Goal: Task Accomplishment & Management: Manage account settings

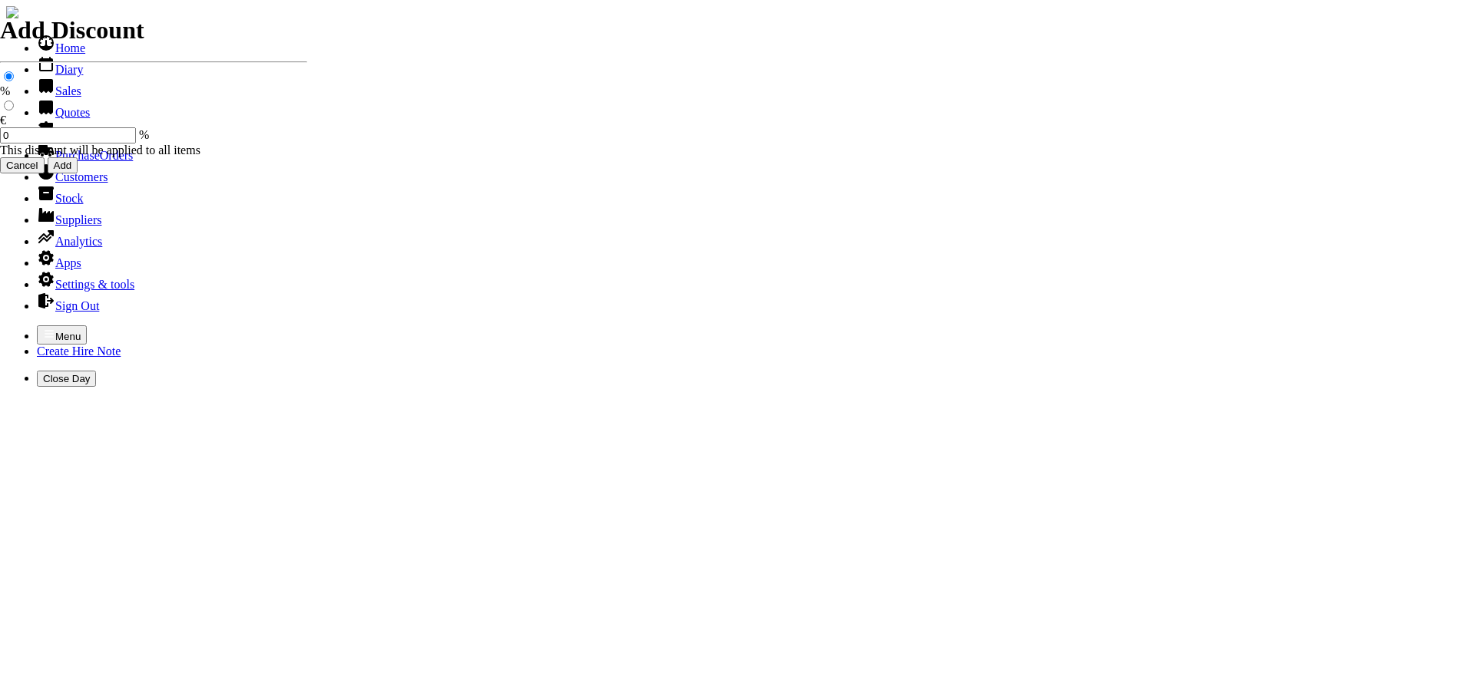
select select "HO"
click at [43, 328] on icon "button" at bounding box center [49, 334] width 12 height 12
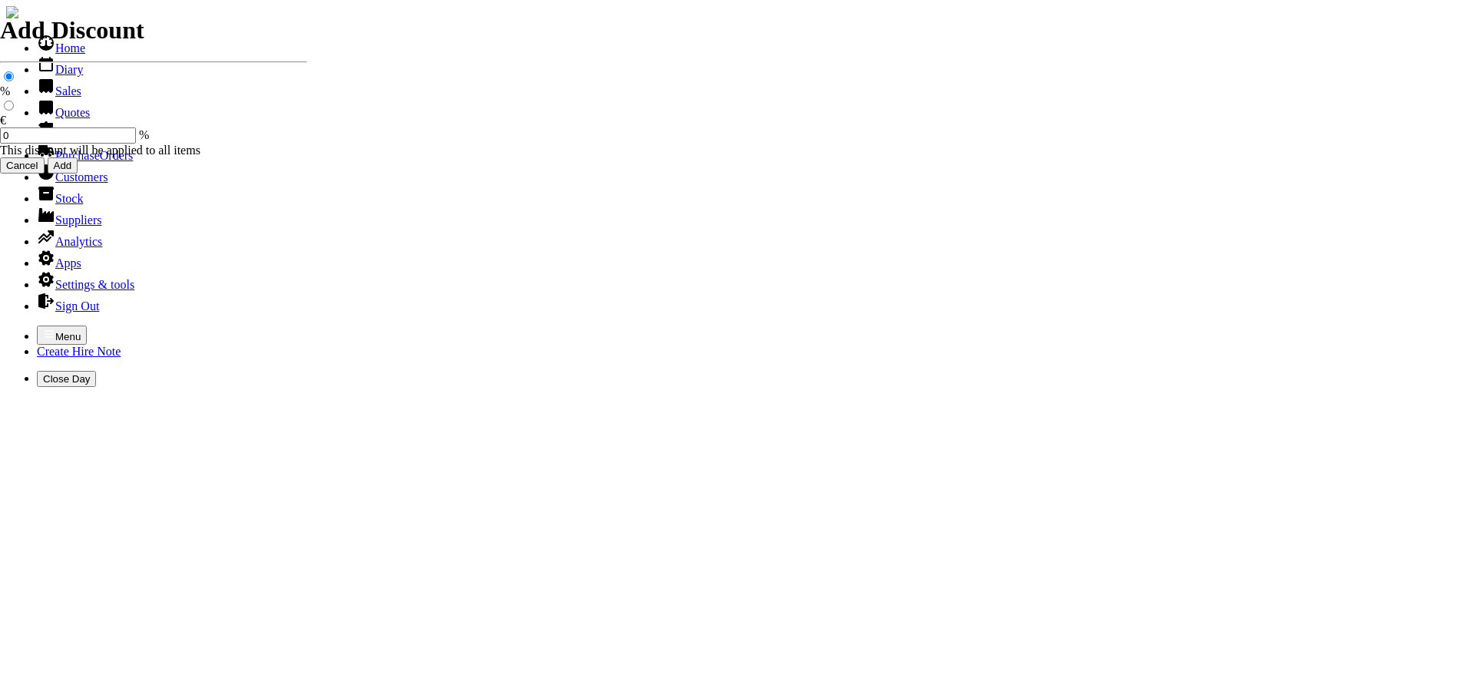
click at [48, 184] on link "Customers" at bounding box center [72, 176] width 71 height 13
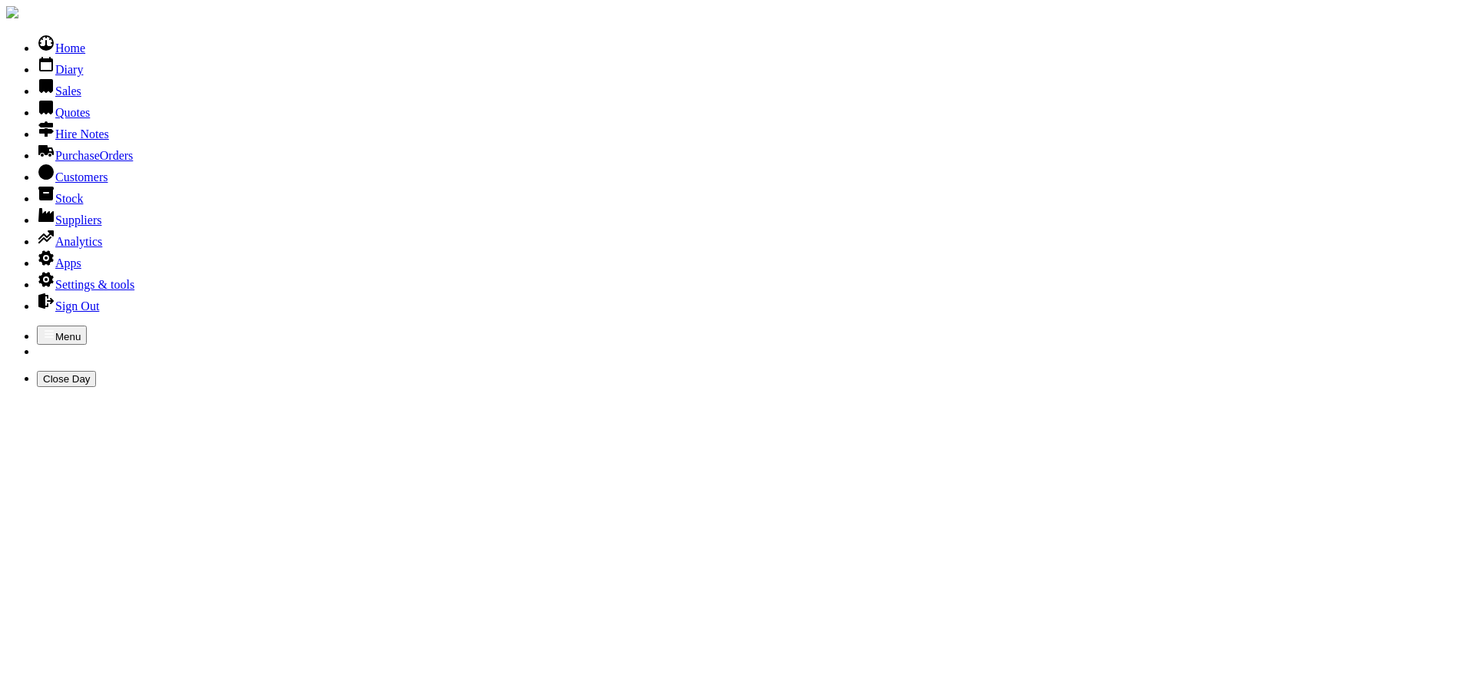
type input "conway"
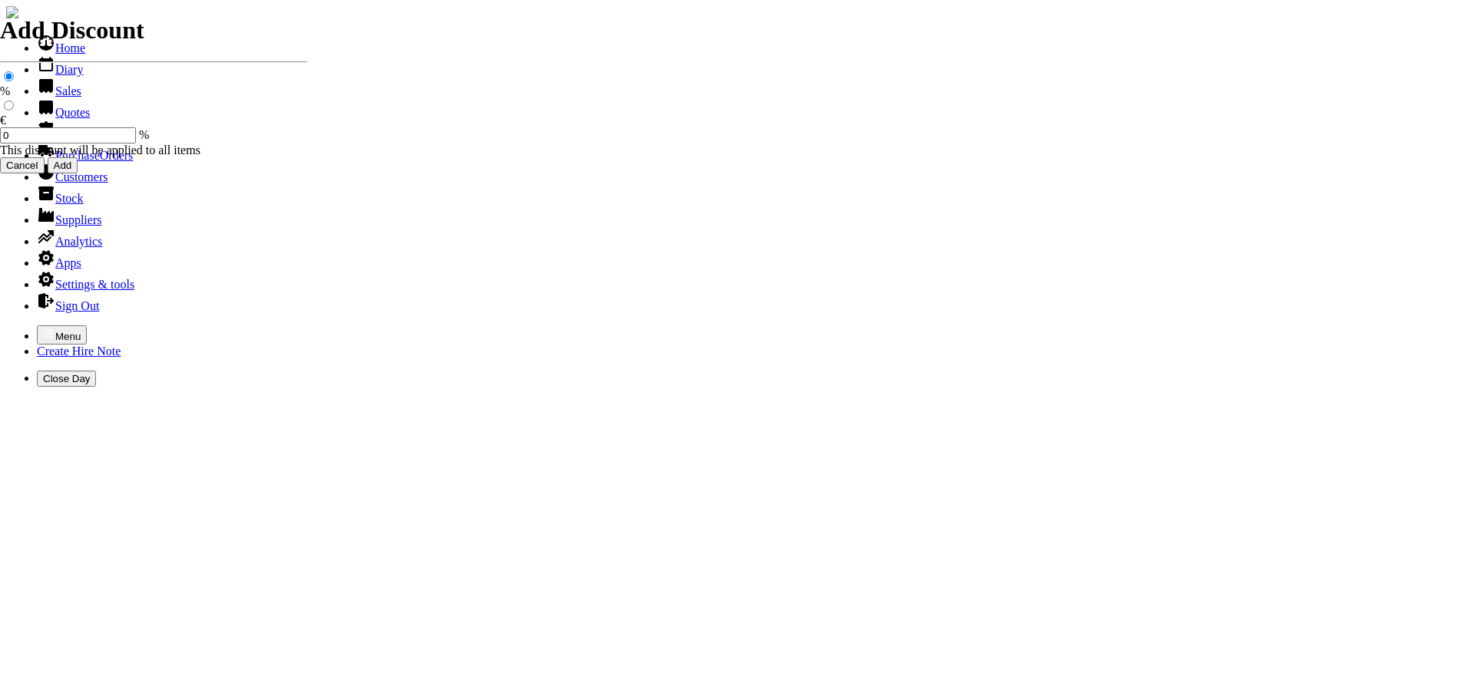
select select "HO"
click at [43, 328] on icon "button" at bounding box center [49, 334] width 12 height 12
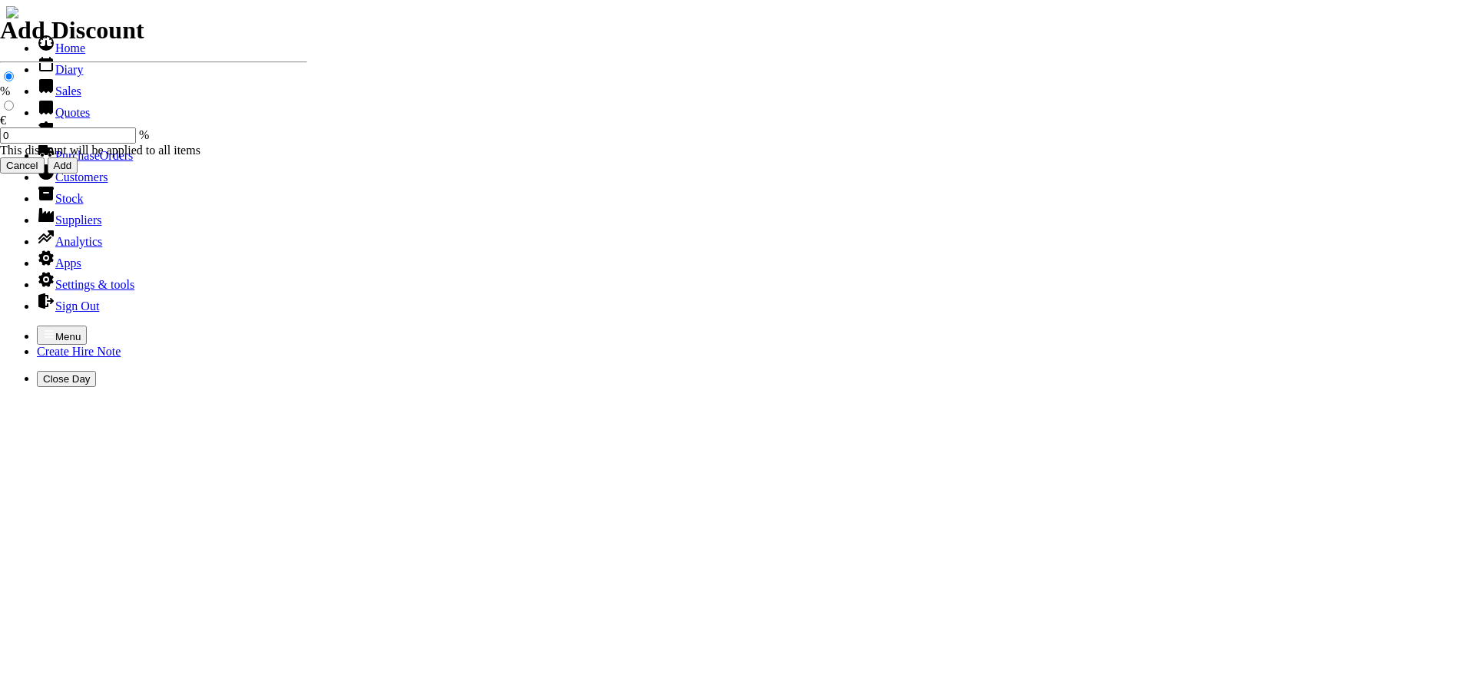
click at [74, 184] on link "Customers" at bounding box center [72, 176] width 71 height 13
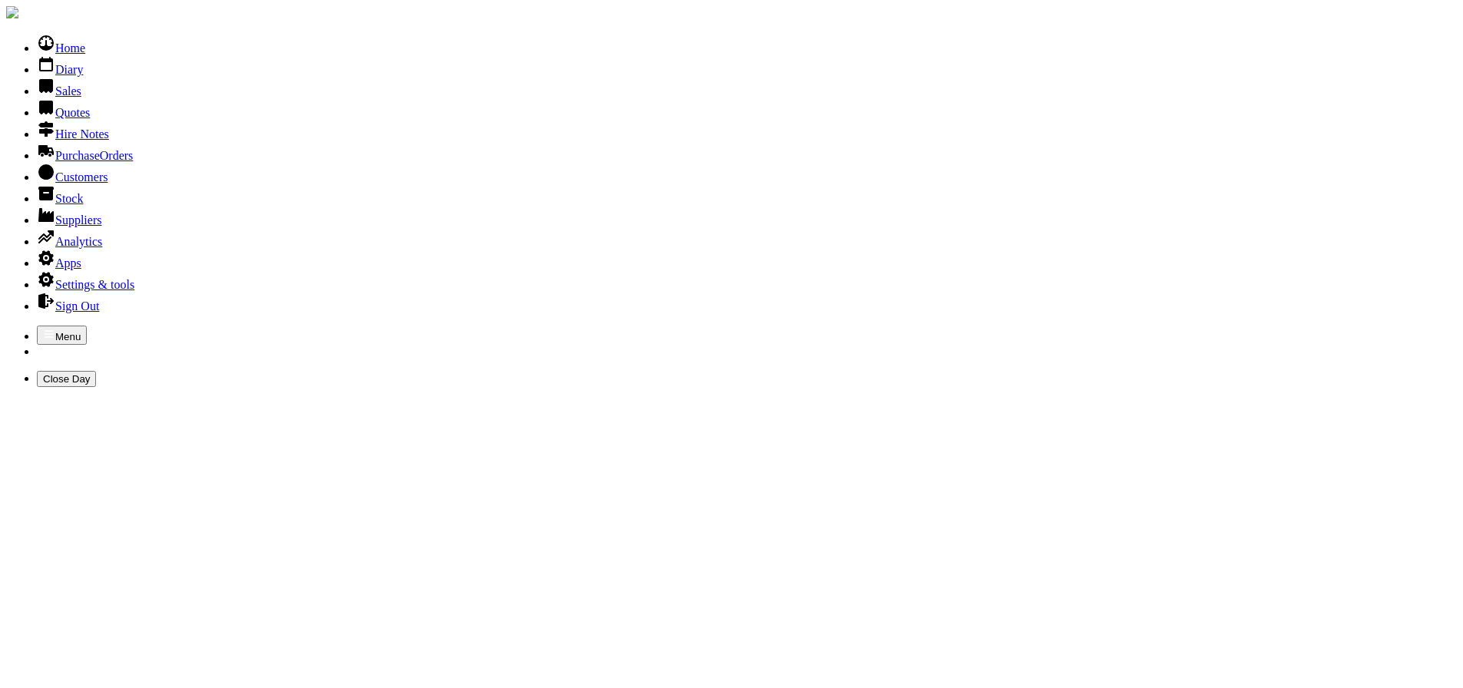
type input "conway"
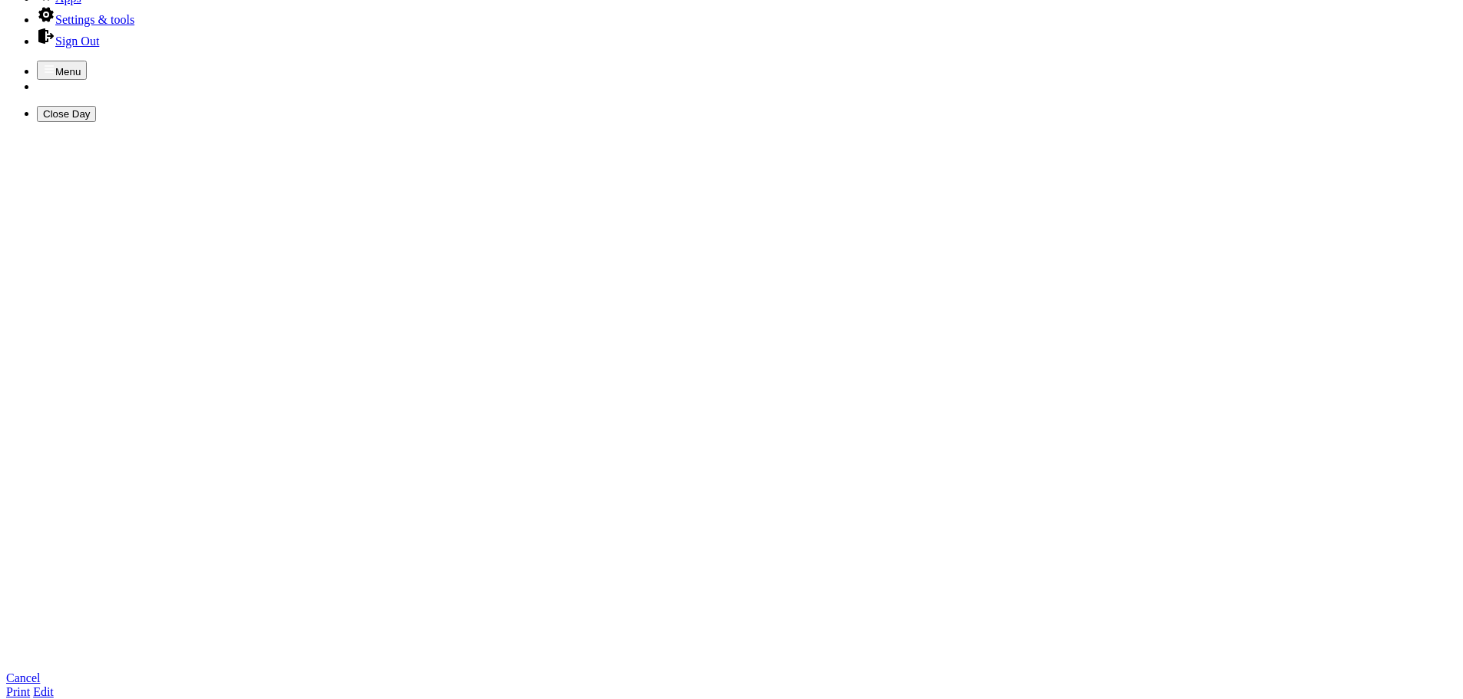
scroll to position [230, 0]
